Goal: Transaction & Acquisition: Download file/media

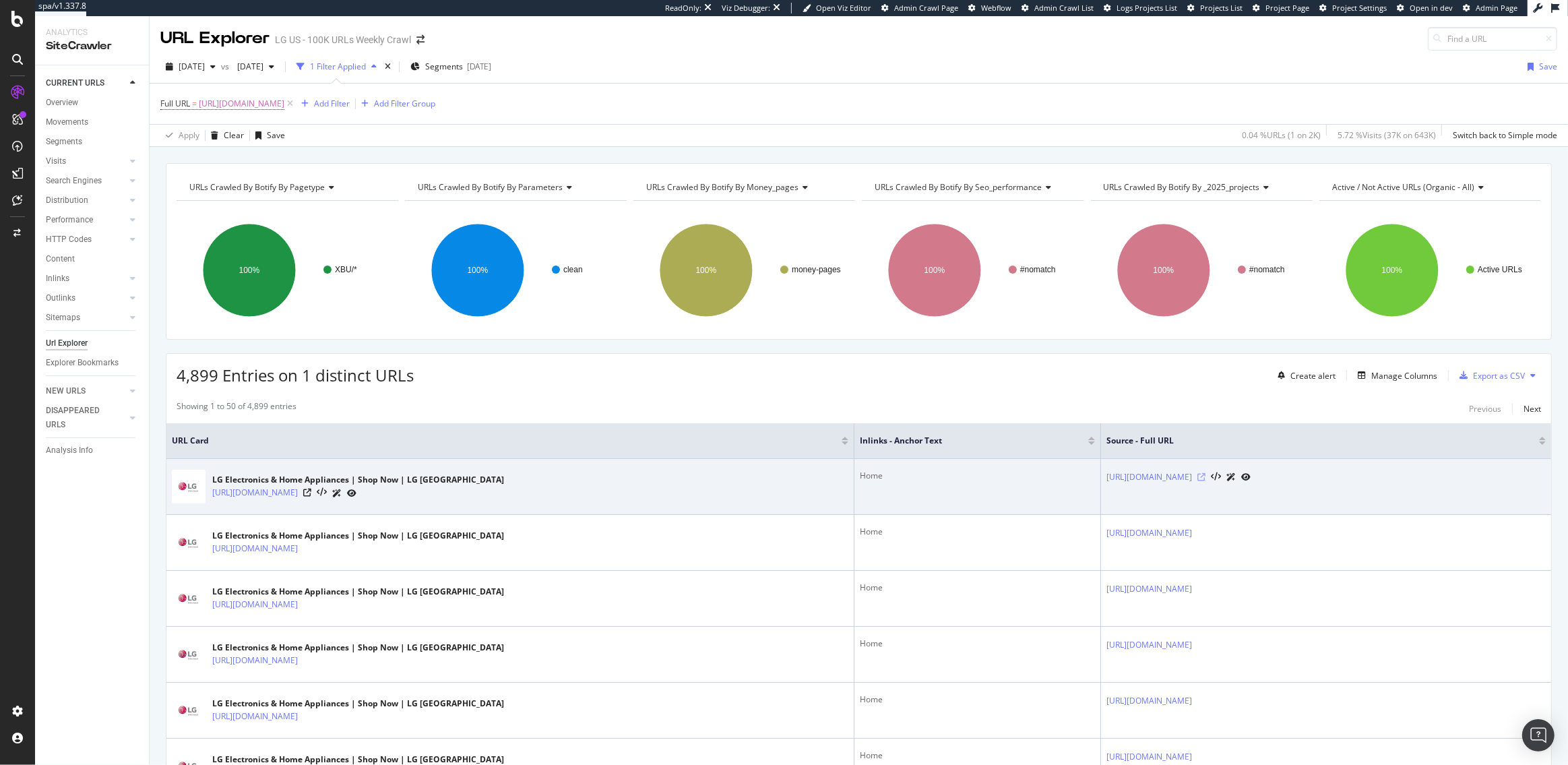
click at [1198, 477] on icon at bounding box center [1201, 477] width 8 height 8
click at [1211, 474] on icon at bounding box center [1216, 477] width 10 height 9
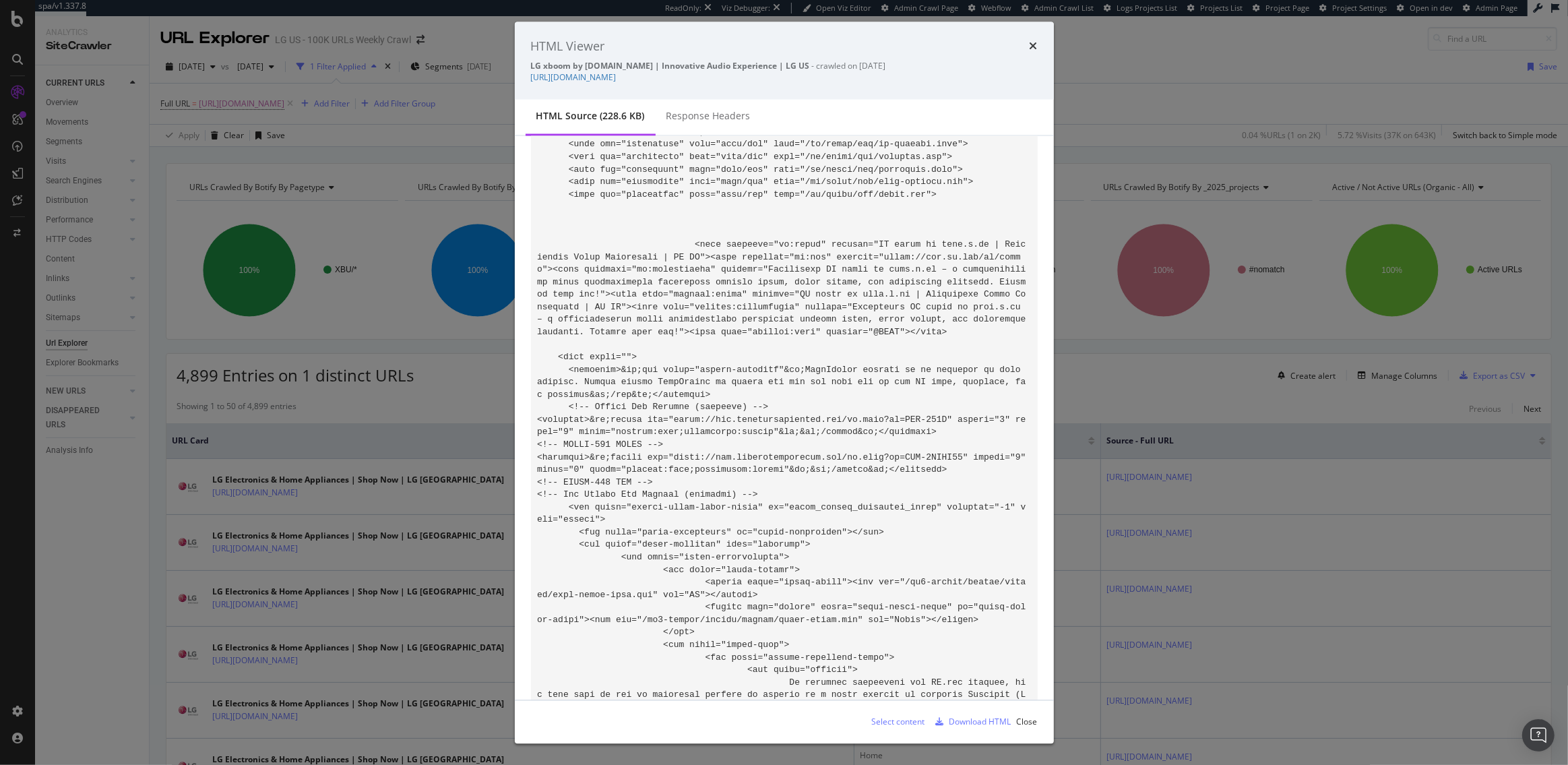
scroll to position [2036, 0]
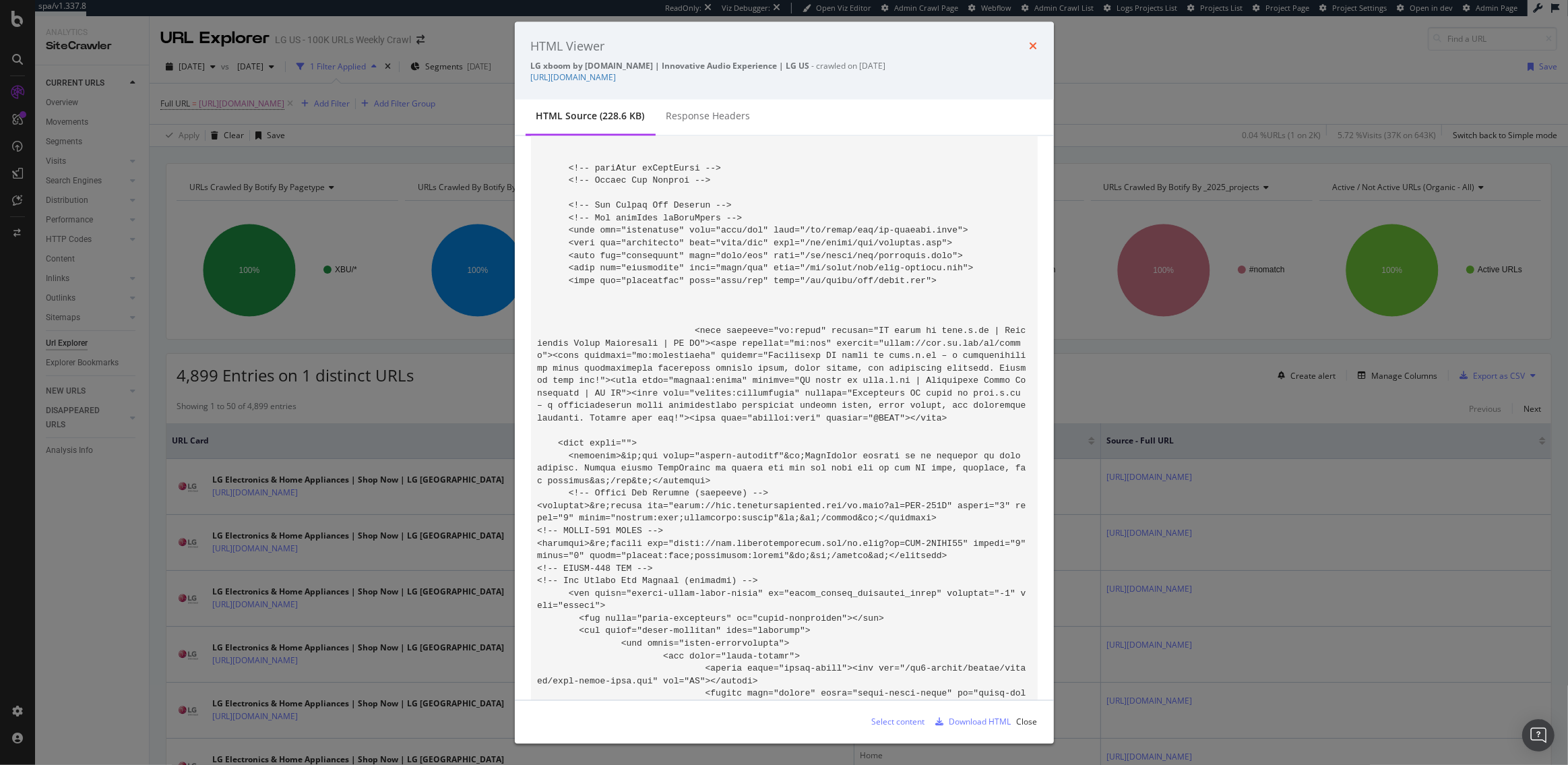
click at [1031, 44] on icon "times" at bounding box center [1034, 46] width 8 height 11
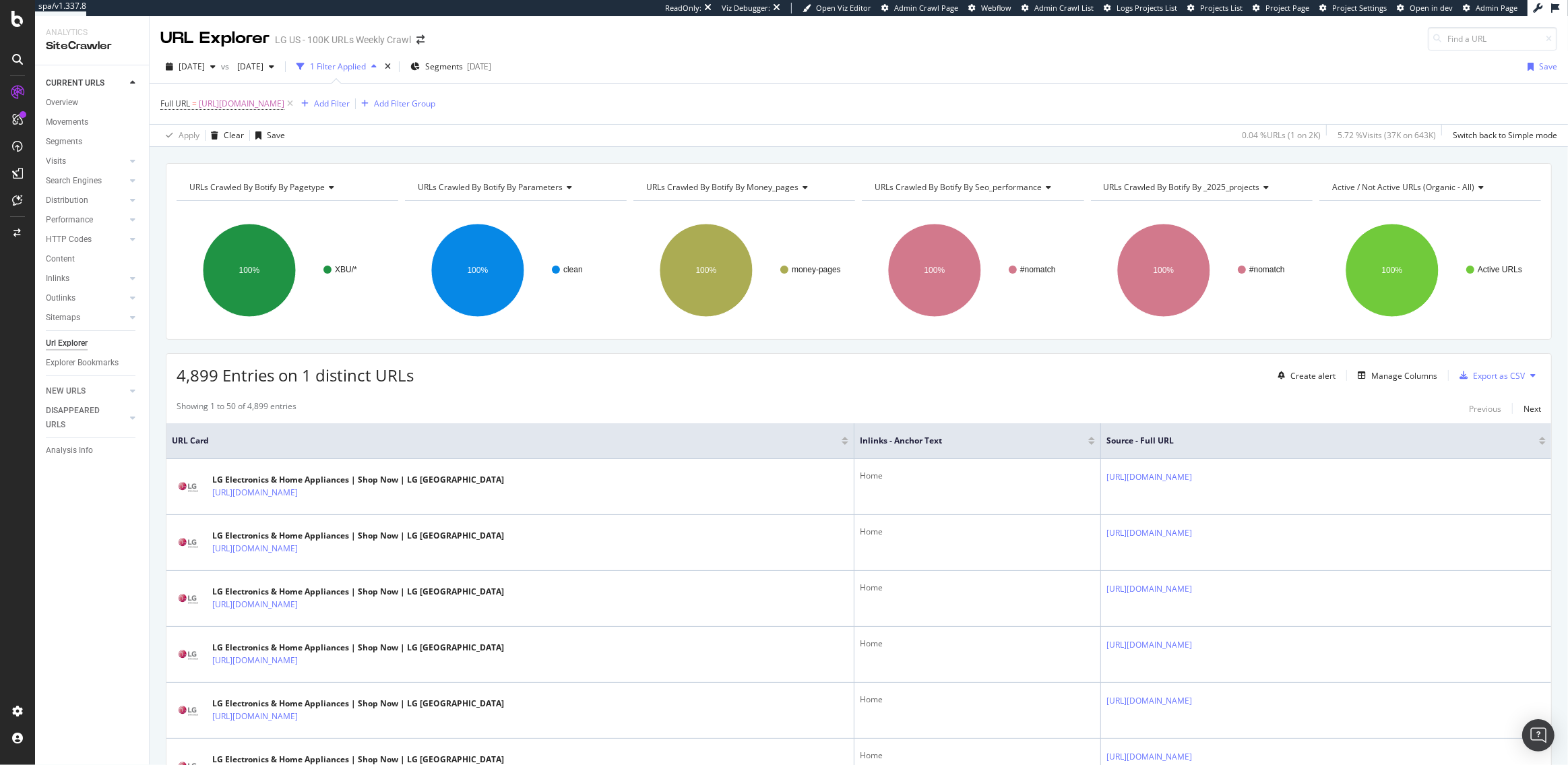
scroll to position [2, 0]
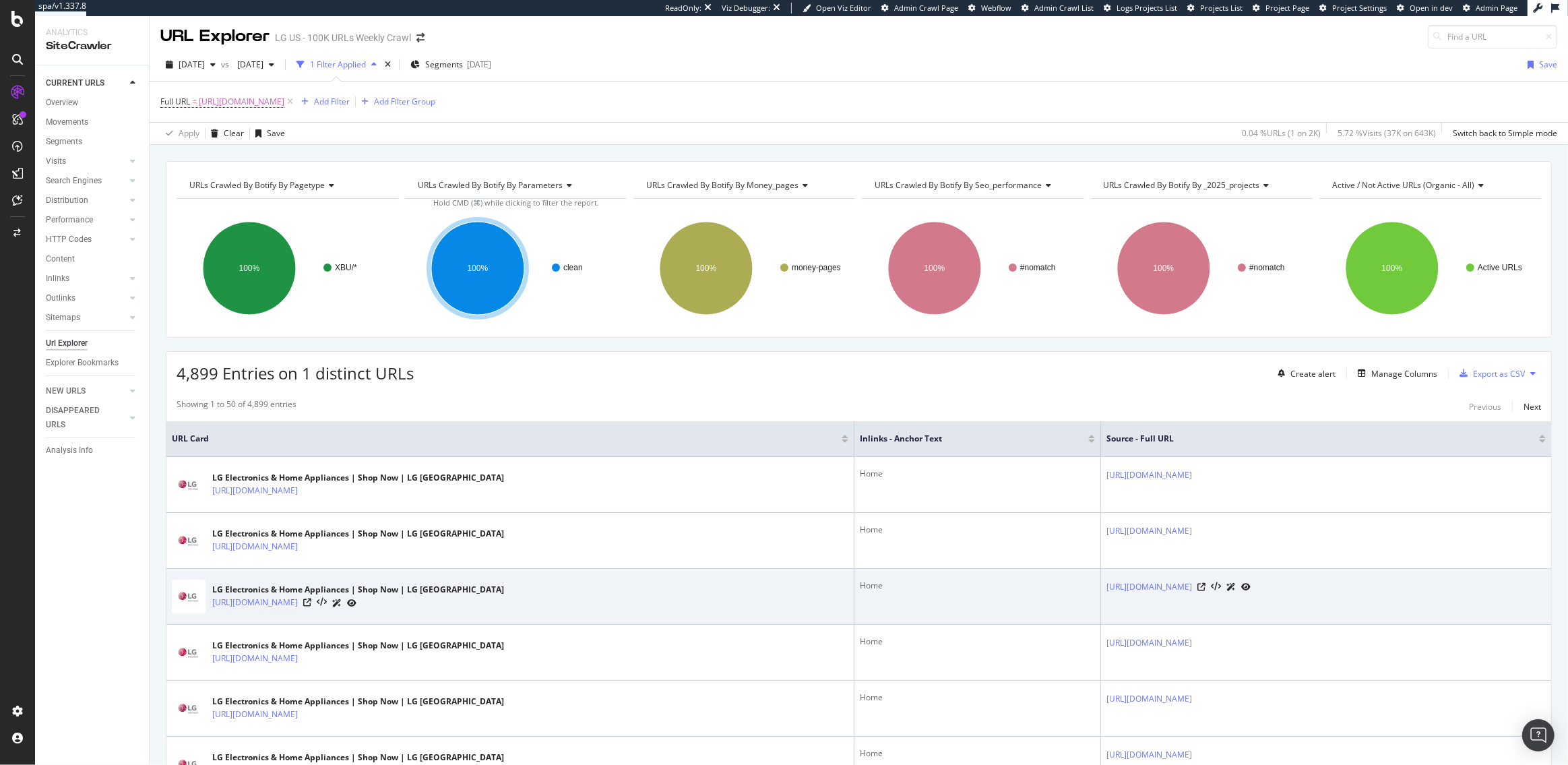
click at [860, 588] on div "Home" at bounding box center [978, 586] width 235 height 12
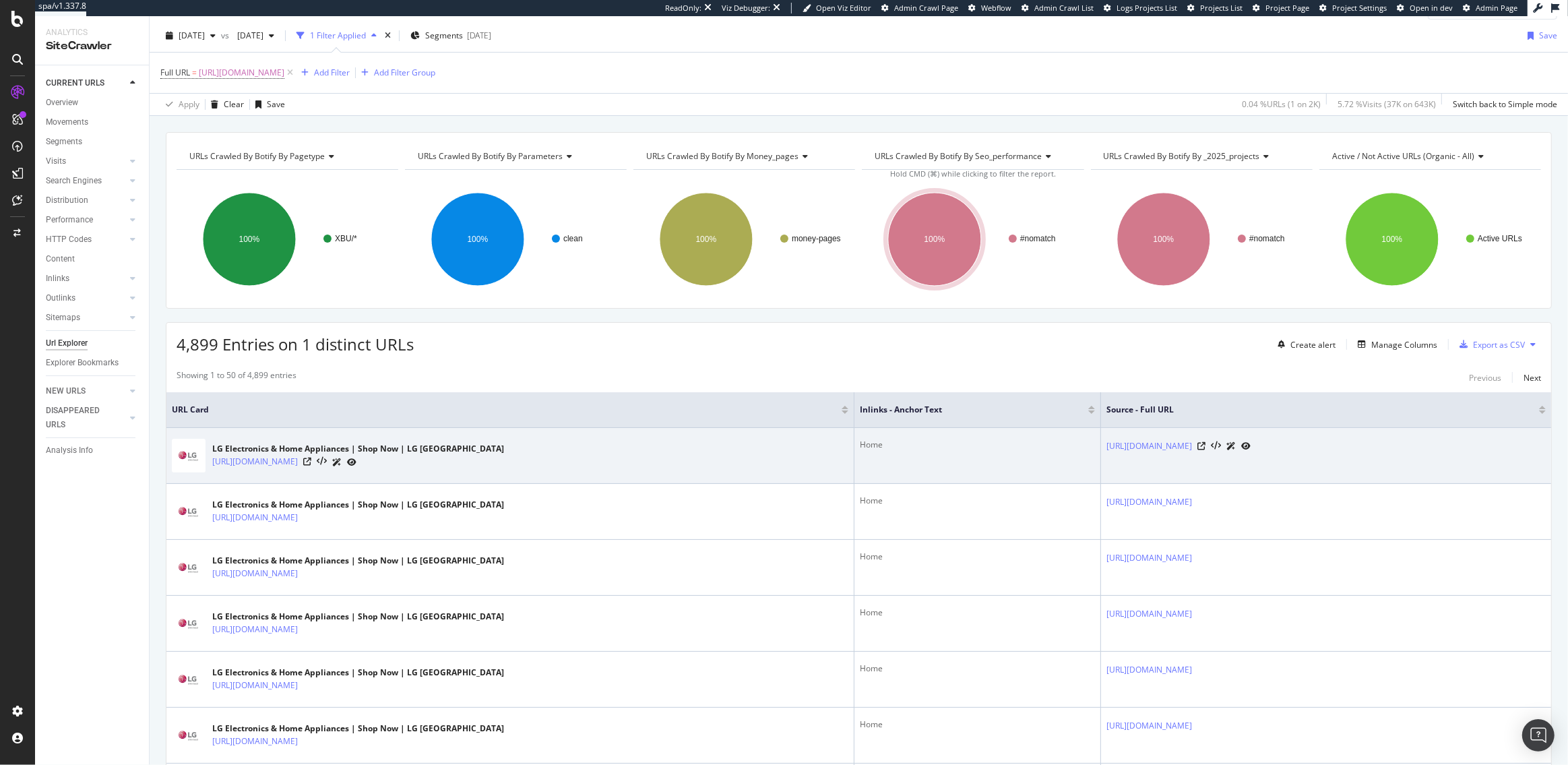
scroll to position [0, 0]
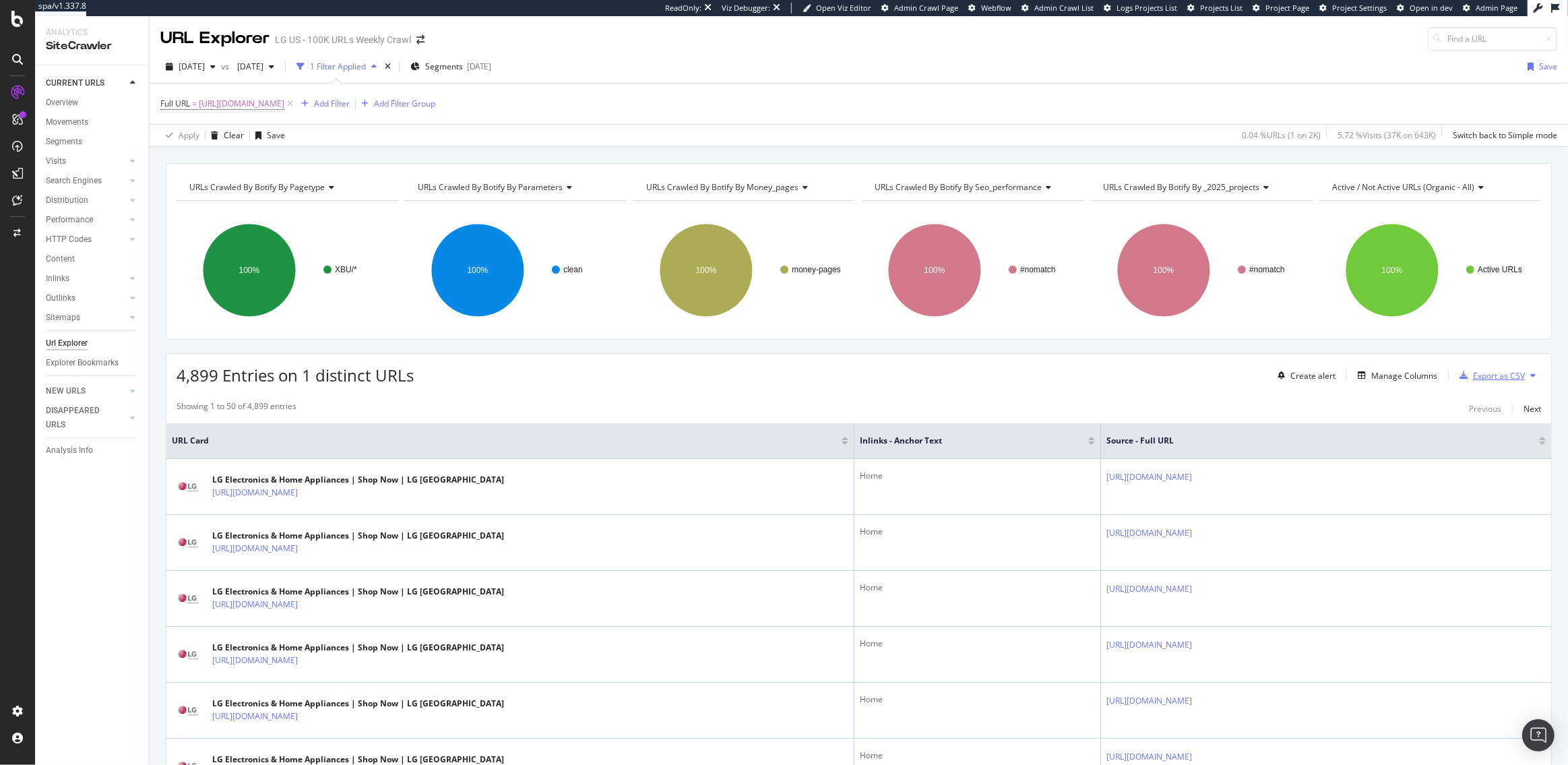
click at [1511, 372] on div "Export as CSV" at bounding box center [1499, 376] width 52 height 11
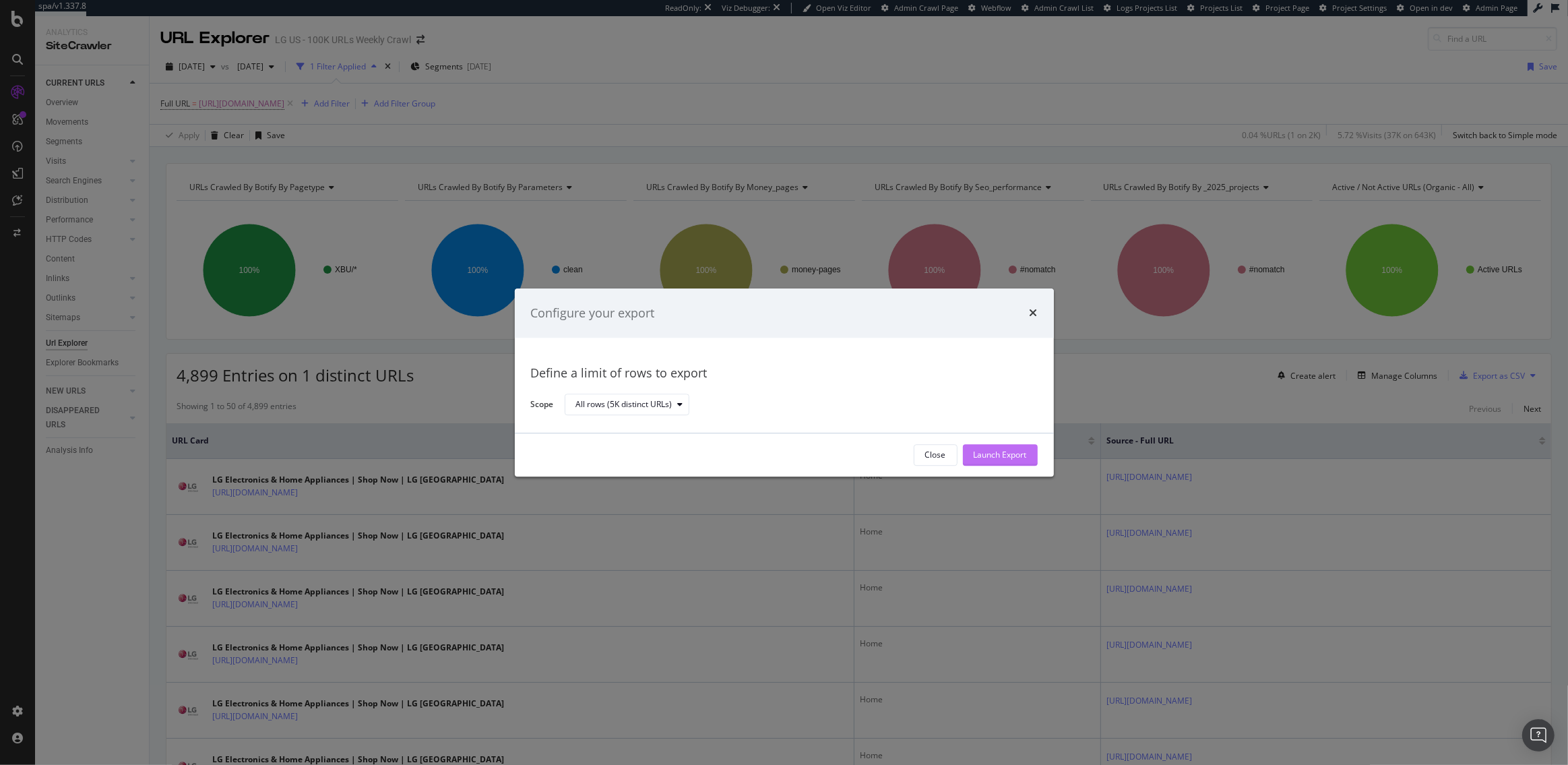
click at [1001, 460] on div "Launch Export" at bounding box center [1001, 456] width 53 height 11
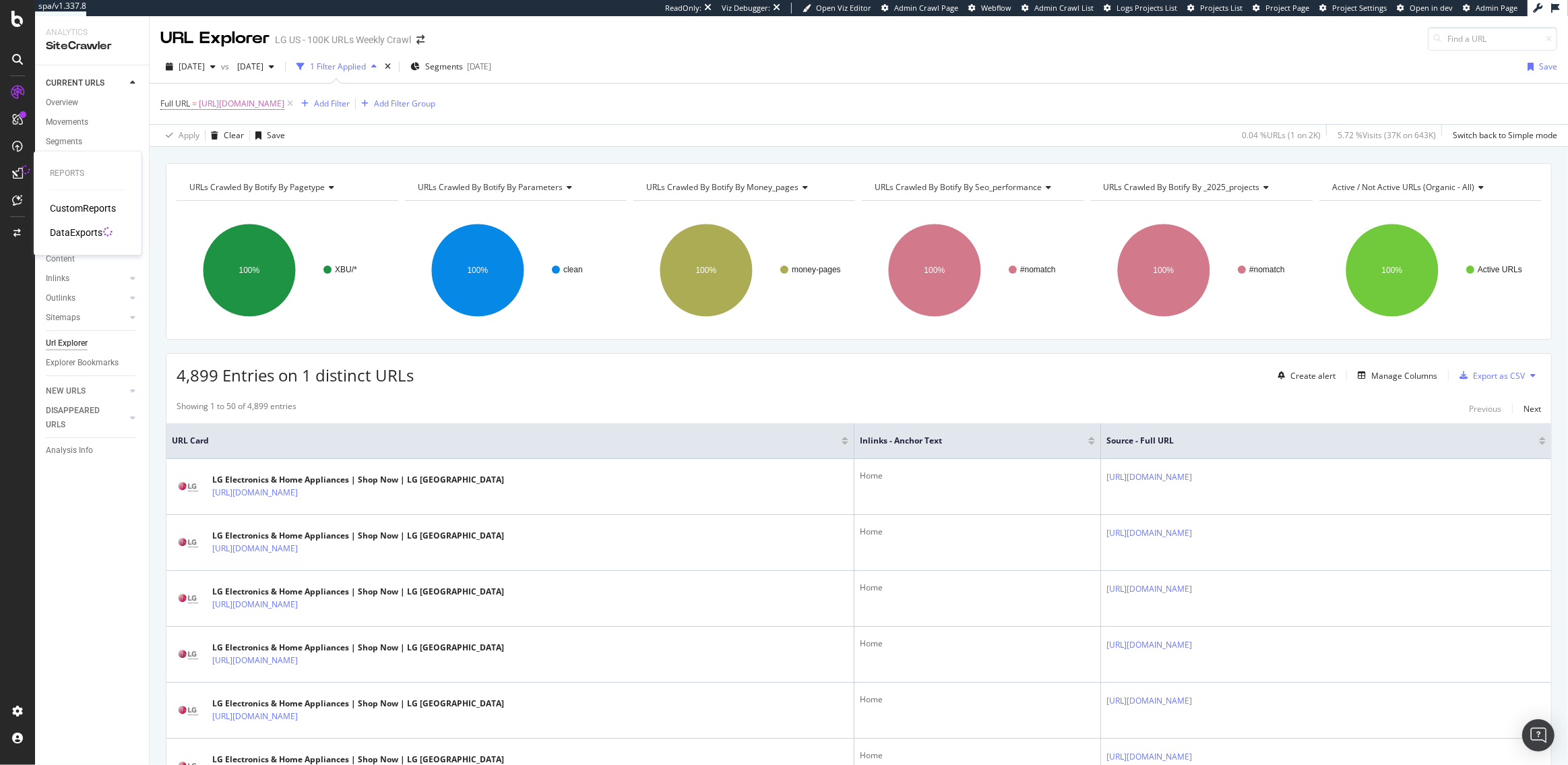
click at [74, 237] on div "DataExports" at bounding box center [76, 233] width 52 height 14
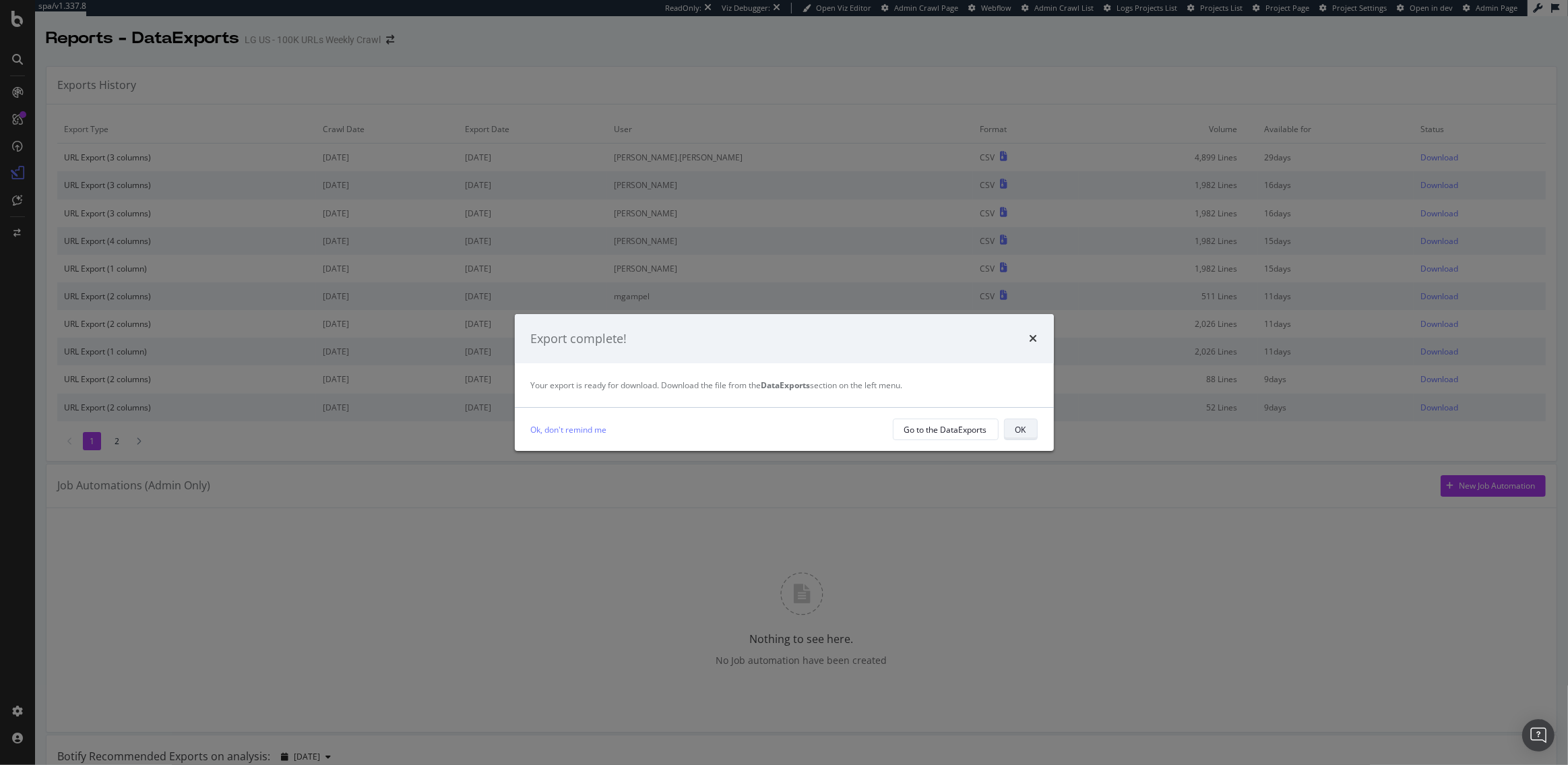
click at [1025, 438] on div "OK" at bounding box center [1021, 429] width 11 height 19
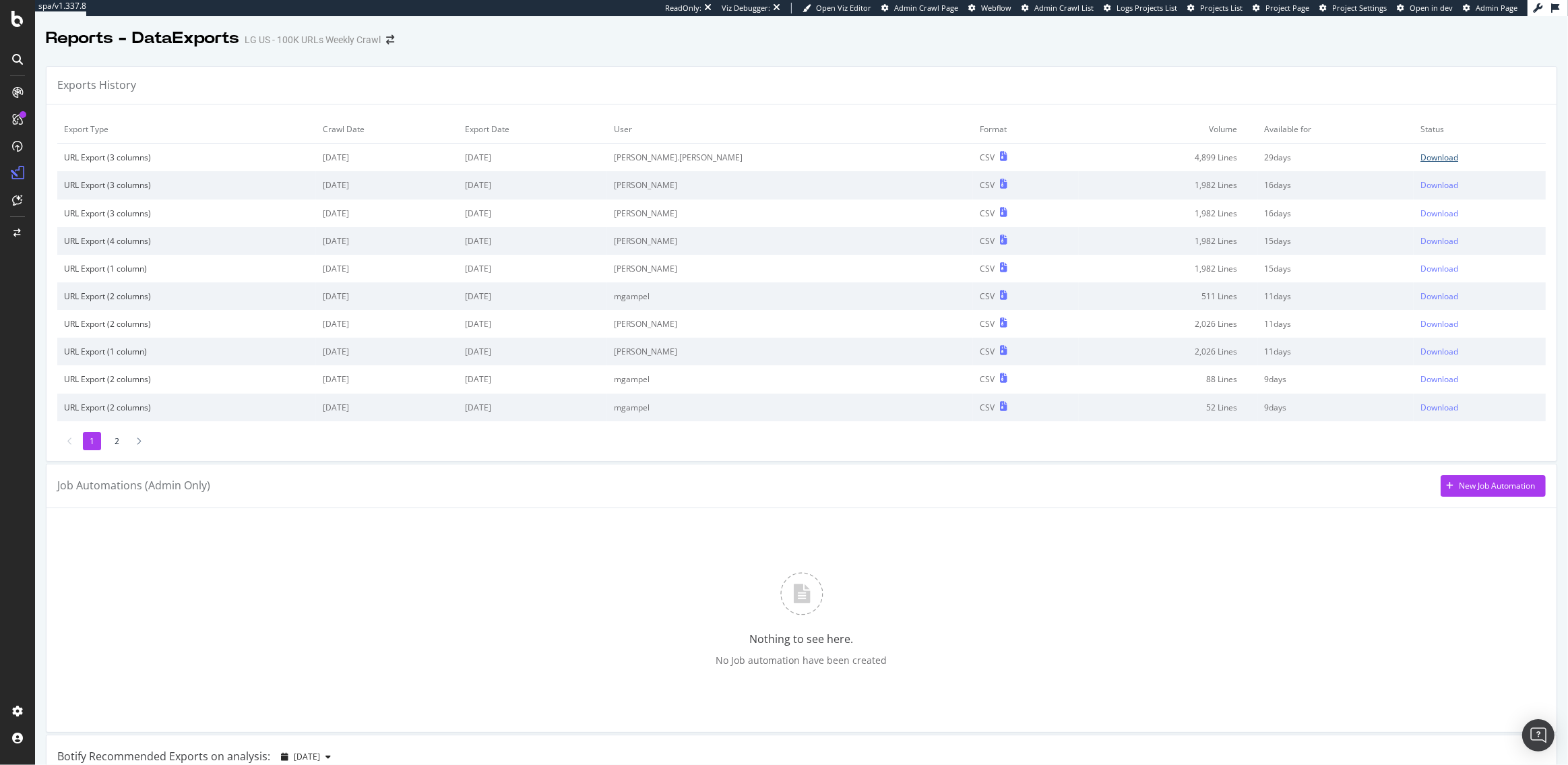
click at [1421, 156] on div "Download" at bounding box center [1440, 157] width 38 height 11
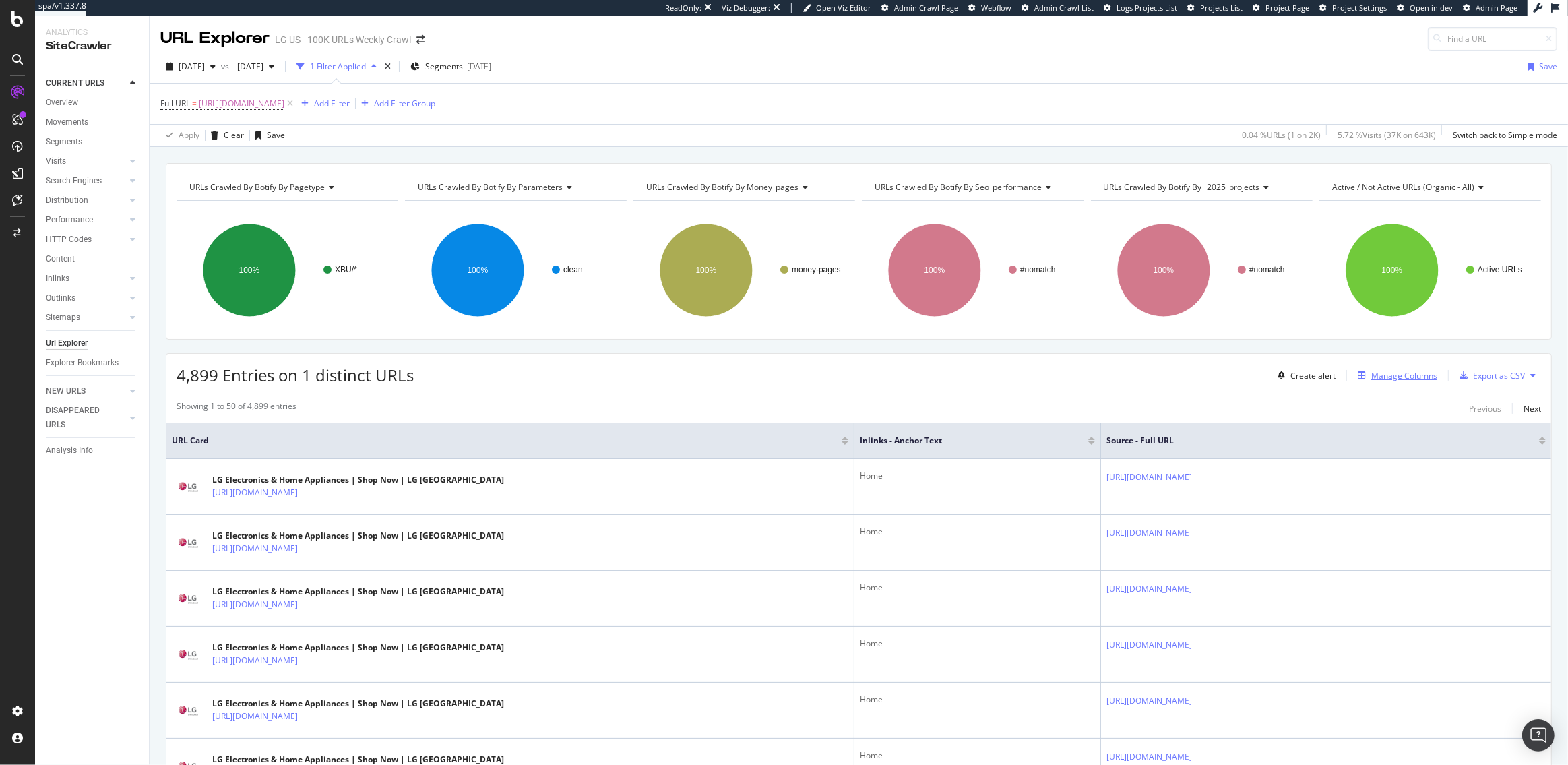
click at [1392, 374] on div "Manage Columns" at bounding box center [1404, 376] width 66 height 11
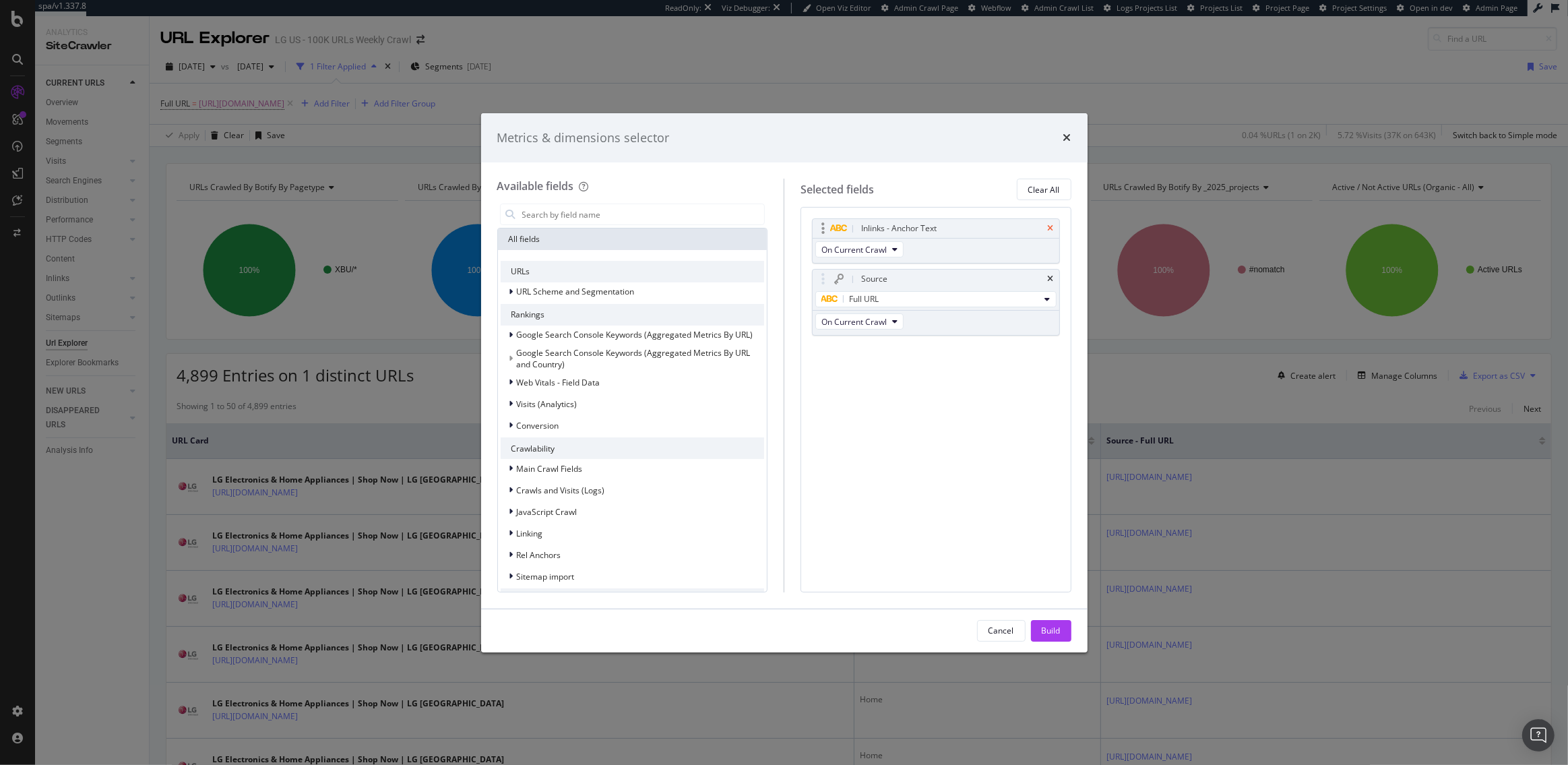
click at [1048, 227] on icon "times" at bounding box center [1051, 228] width 6 height 8
click at [1049, 227] on icon "times" at bounding box center [1051, 228] width 6 height 8
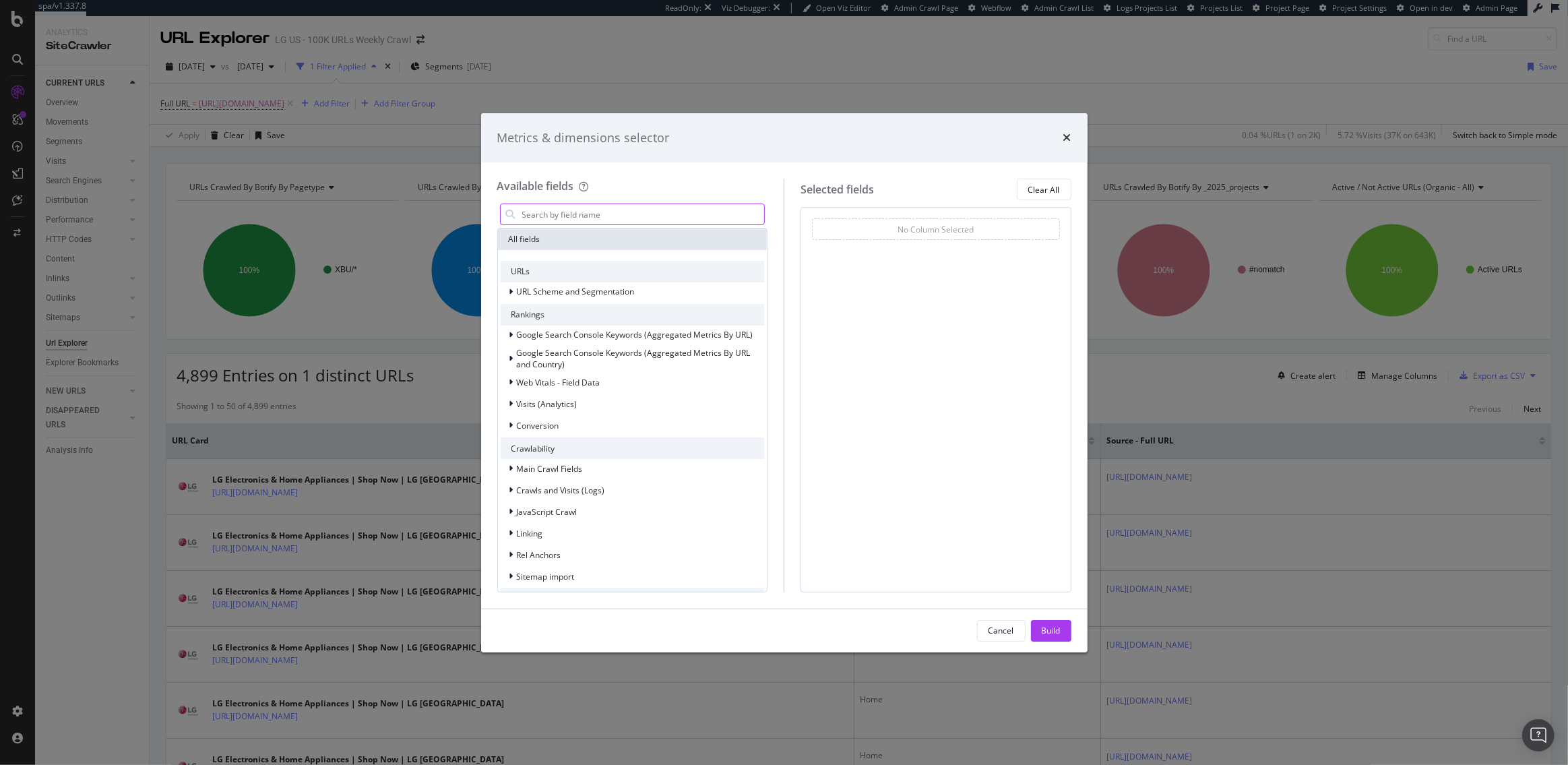
click at [600, 216] on input "modal" at bounding box center [643, 215] width 244 height 20
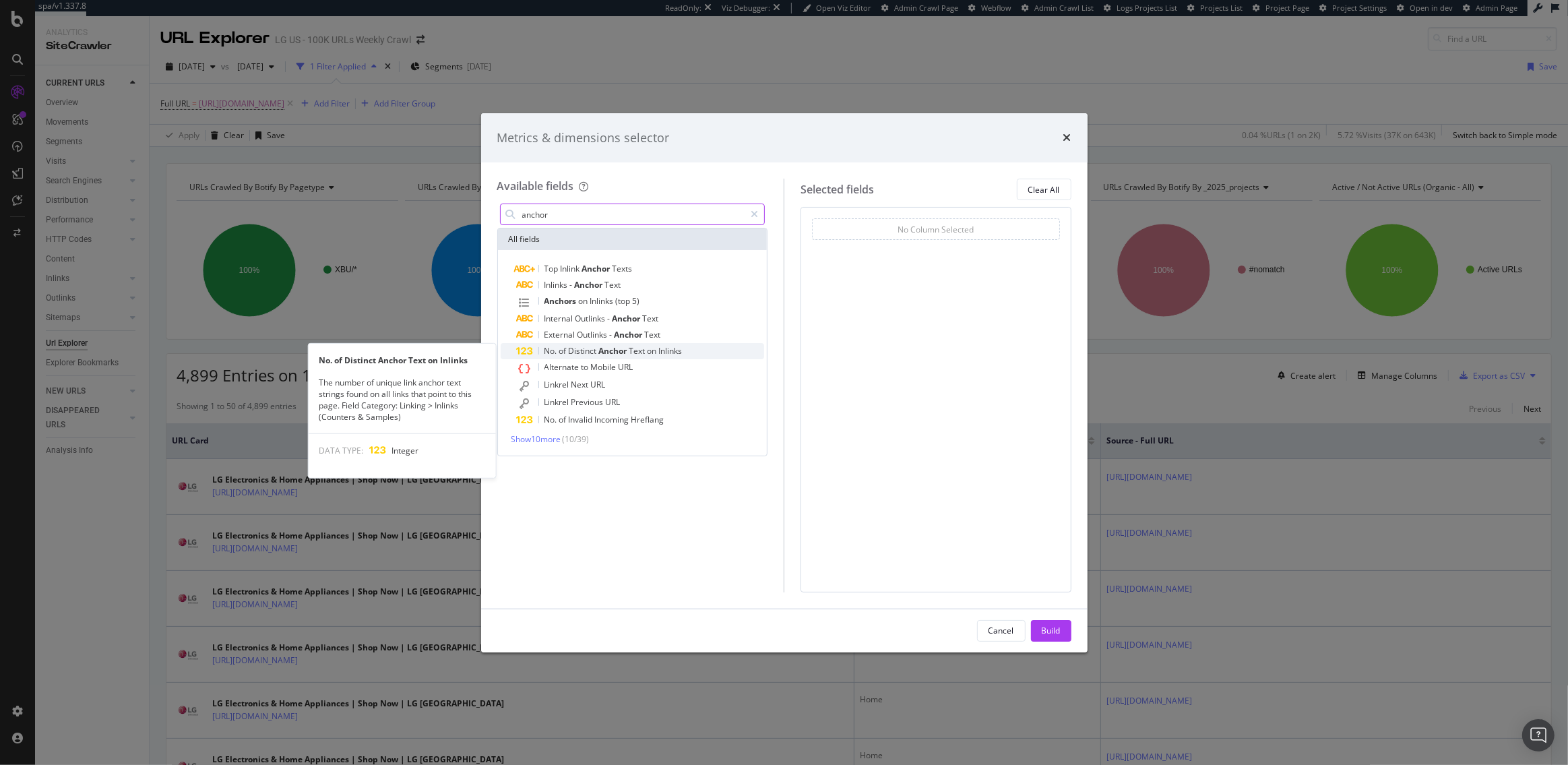
type input "anchor"
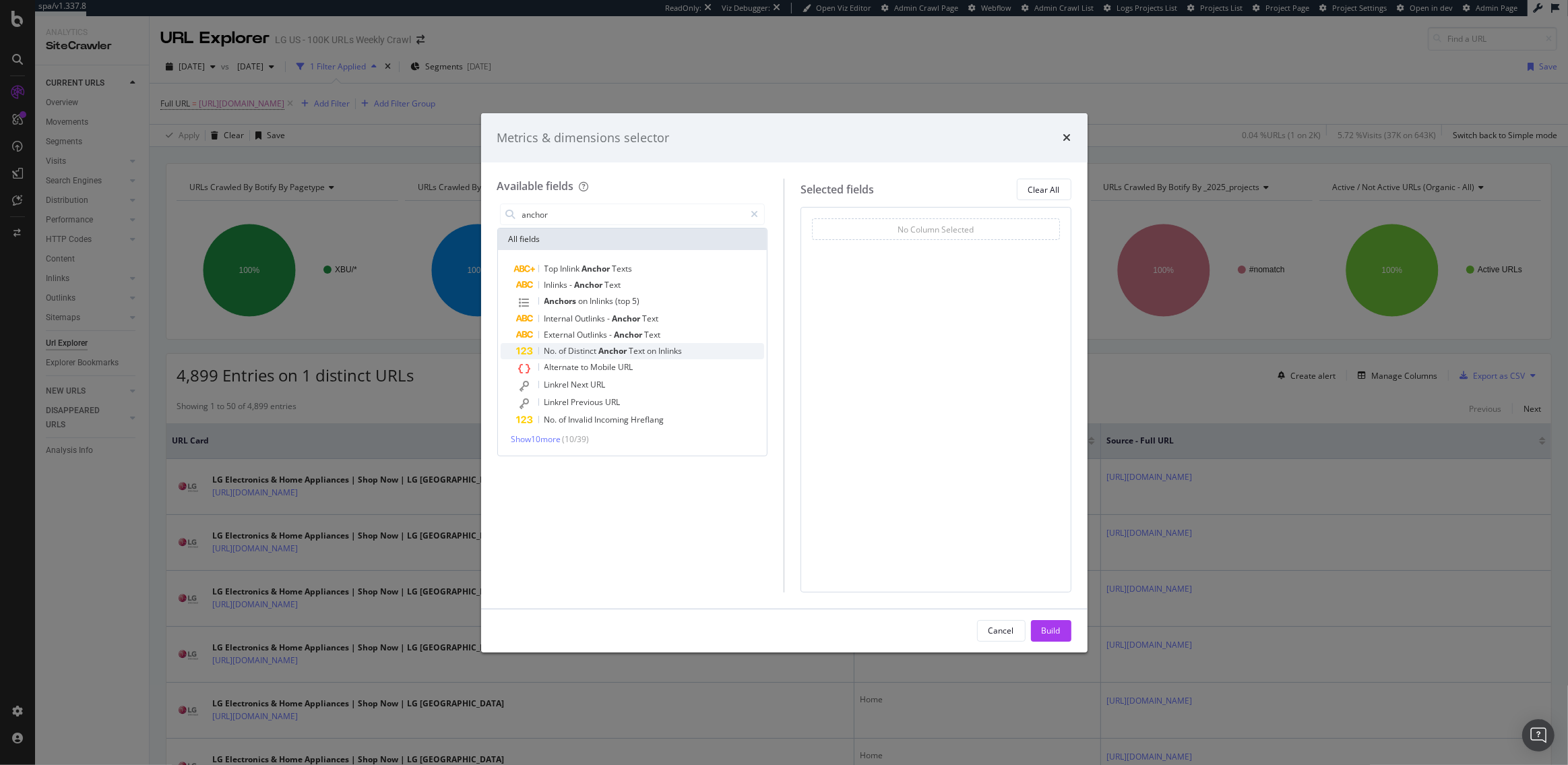
click at [615, 349] on span "Anchor" at bounding box center [614, 351] width 30 height 11
click at [1055, 631] on div "Build" at bounding box center [1052, 631] width 19 height 11
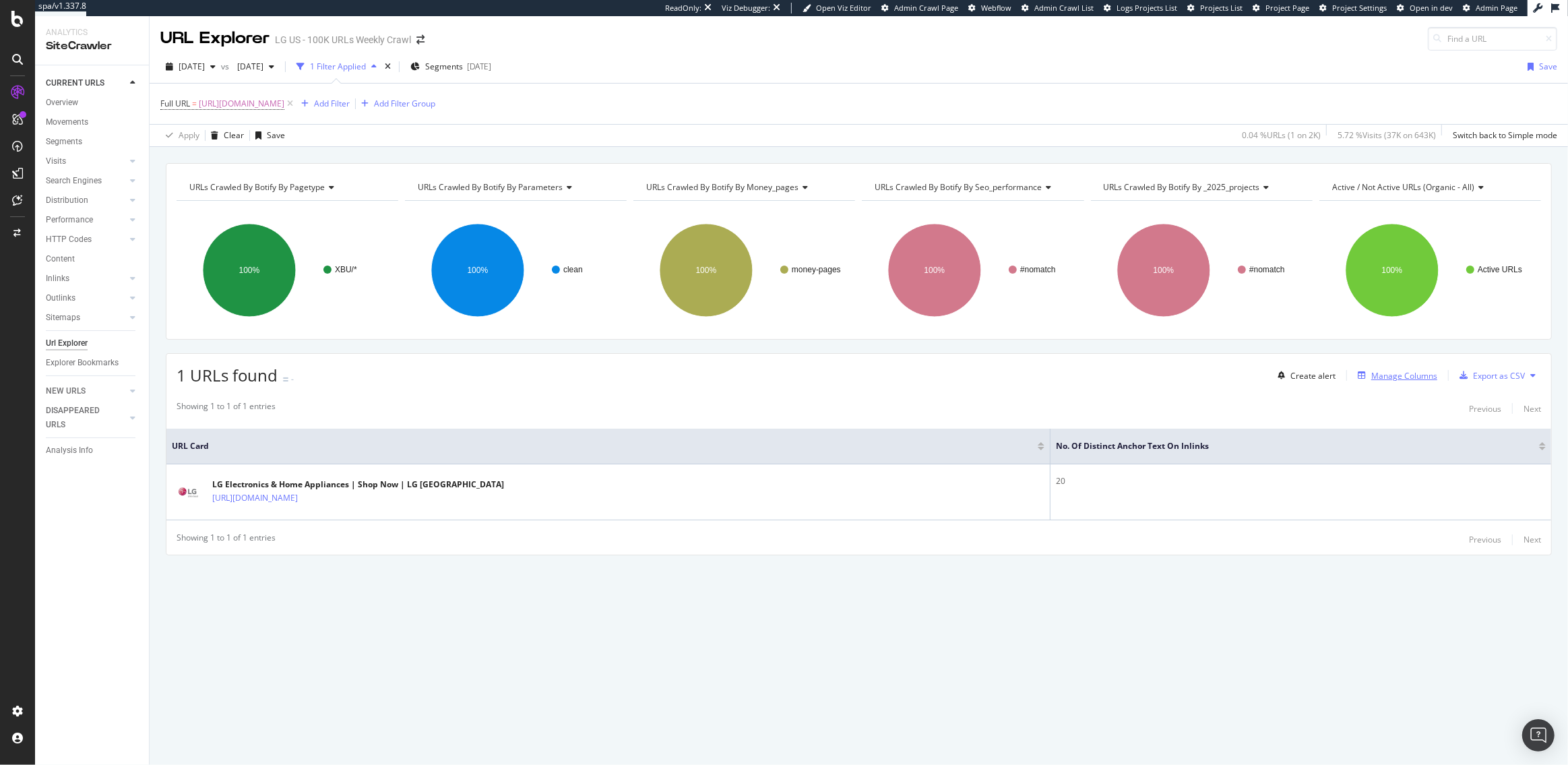
click at [1387, 375] on div "Manage Columns" at bounding box center [1404, 376] width 66 height 11
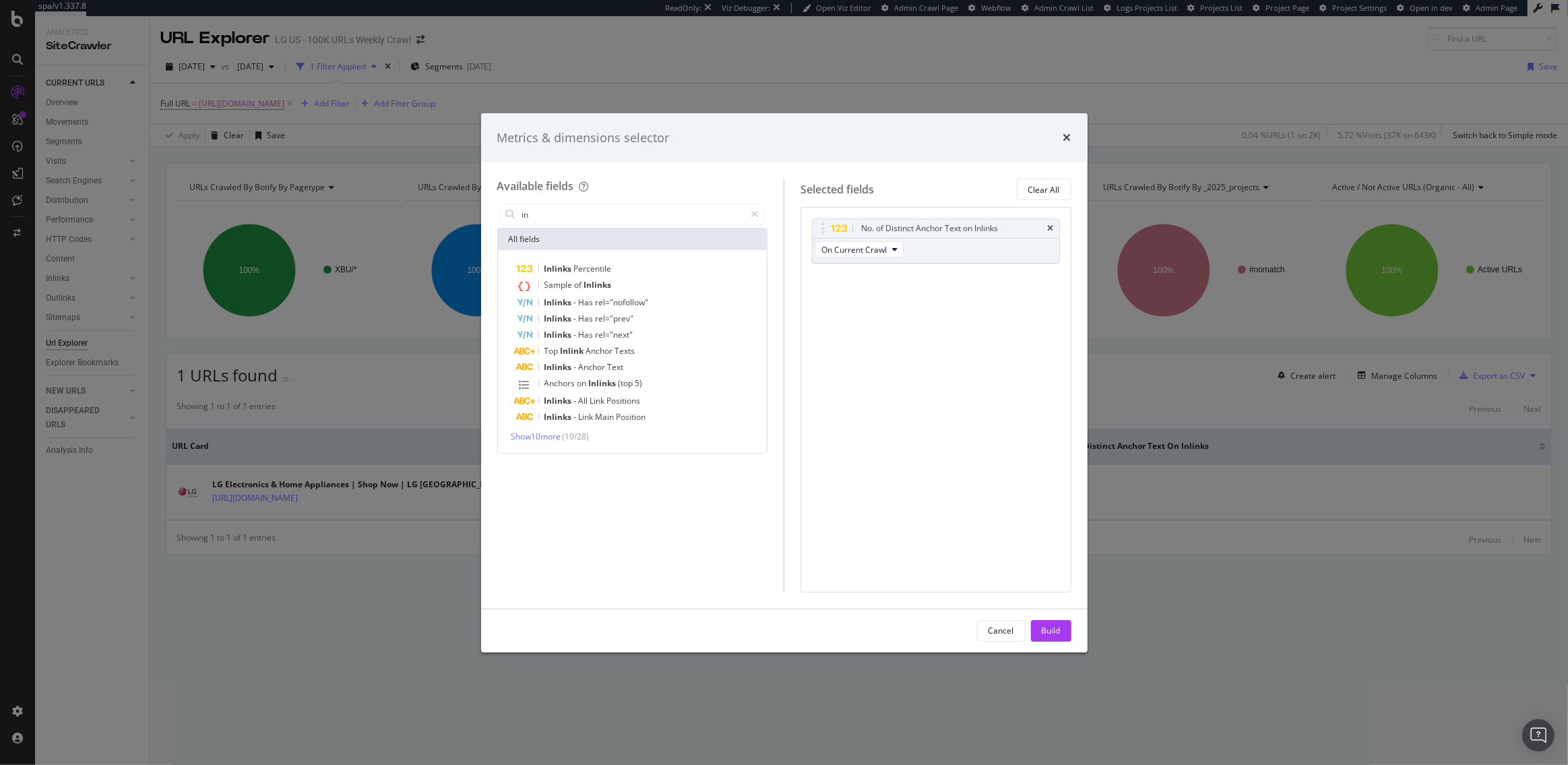
type input "i"
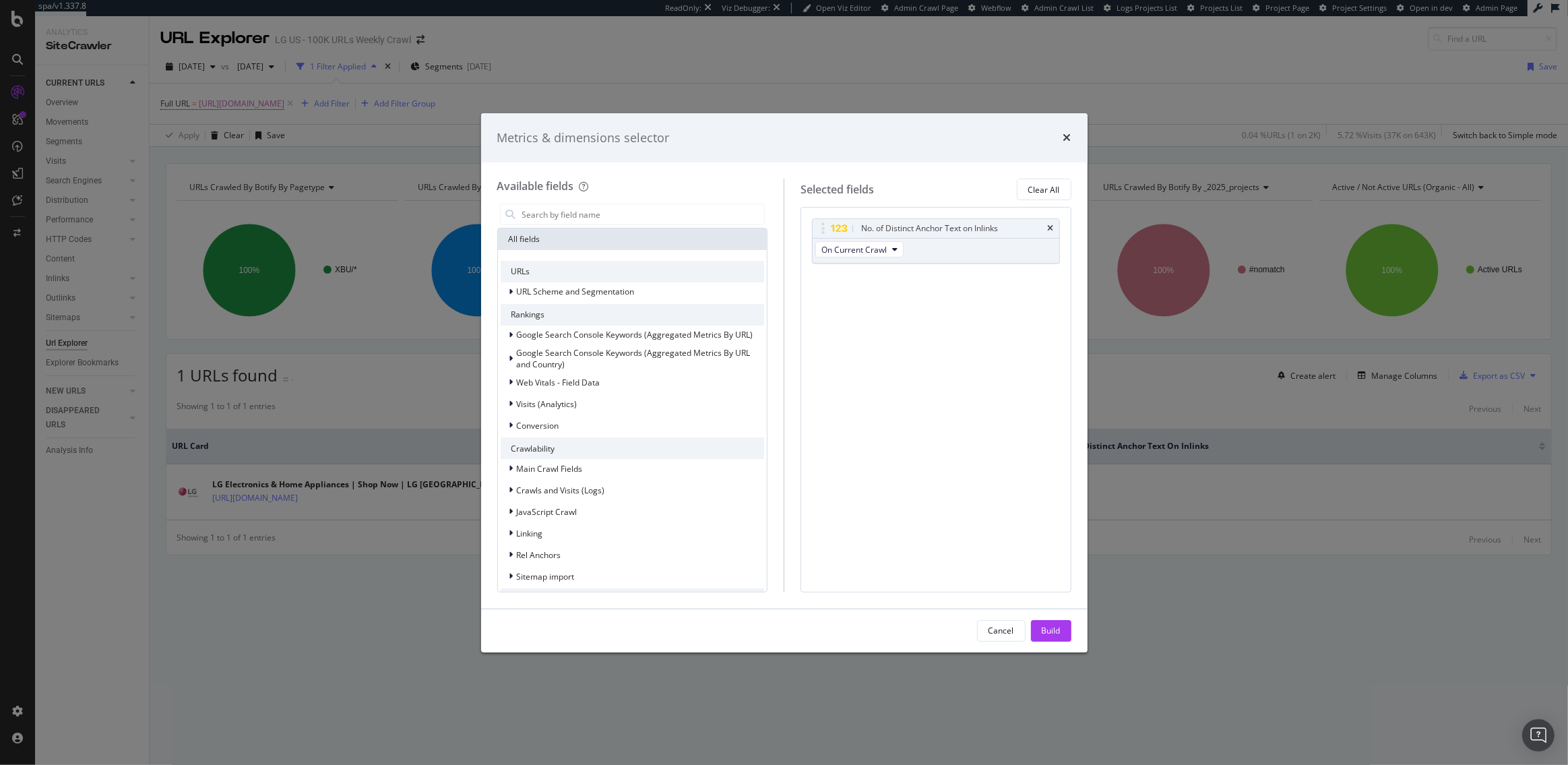
click at [1065, 131] on div "times" at bounding box center [1067, 138] width 8 height 17
